Goal: Information Seeking & Learning: Learn about a topic

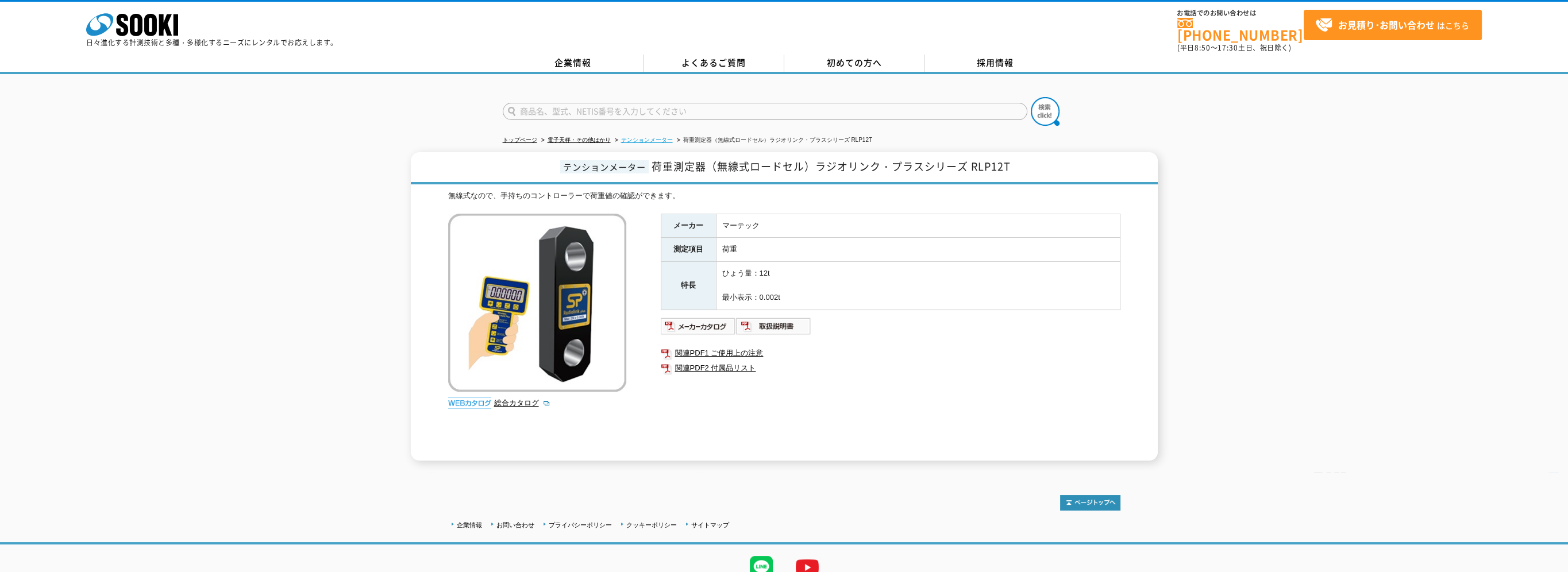
click at [659, 137] on link "テンションメーター" at bounding box center [647, 140] width 52 height 6
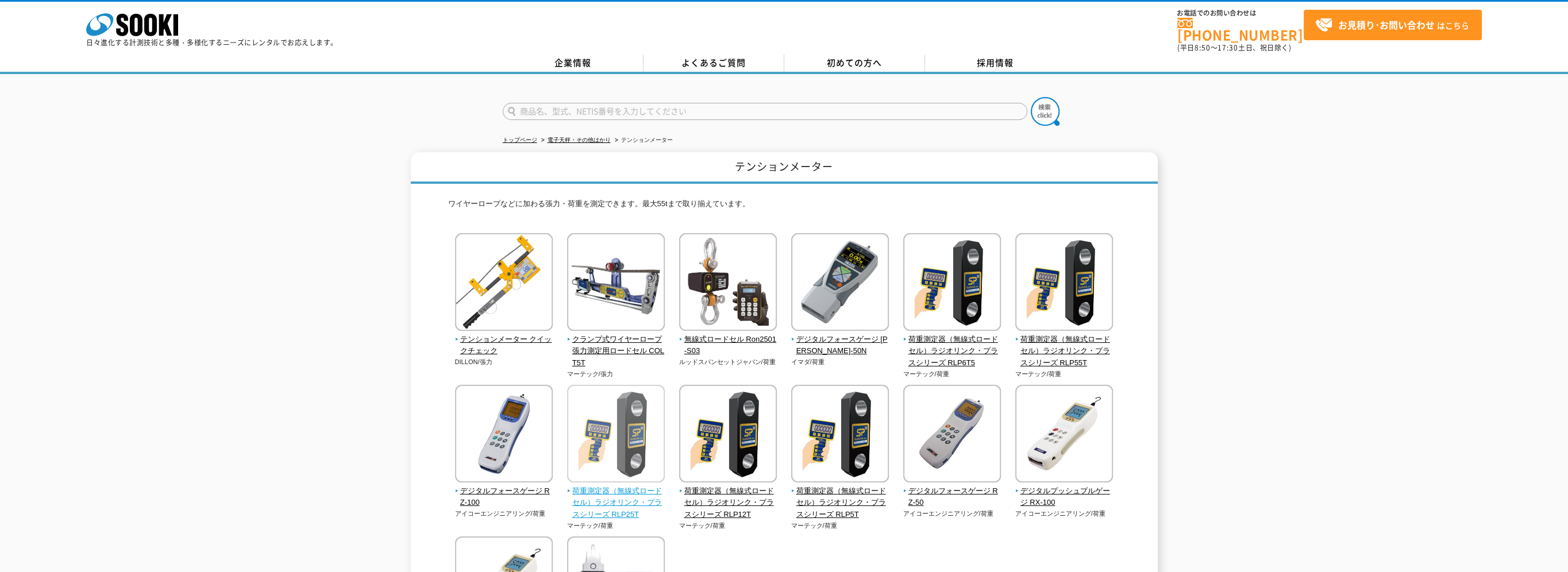
click at [584, 502] on span "荷重測定器（無線式ロードセル）ラジオリンク・プラスシリーズ RLP25T" at bounding box center [616, 503] width 98 height 36
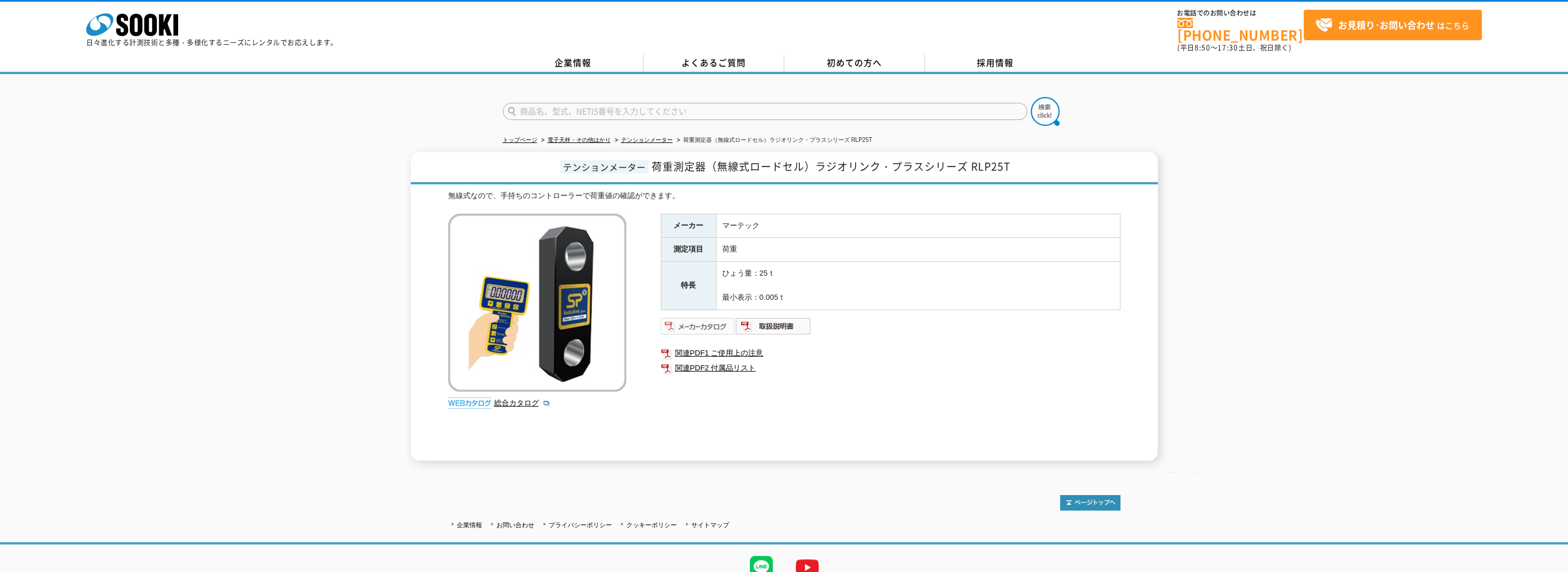
click at [700, 321] on img at bounding box center [698, 327] width 75 height 18
click at [711, 320] on img at bounding box center [698, 327] width 75 height 18
